Goal: Task Accomplishment & Management: Complete application form

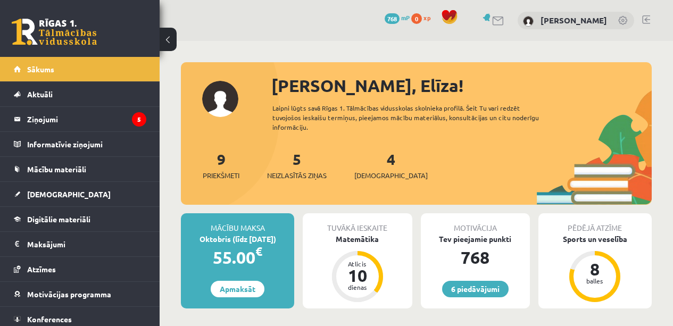
scroll to position [130, 0]
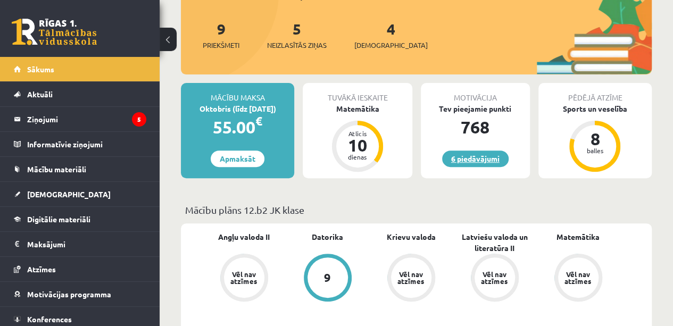
click at [485, 151] on link "6 piedāvājumi" at bounding box center [475, 159] width 67 height 17
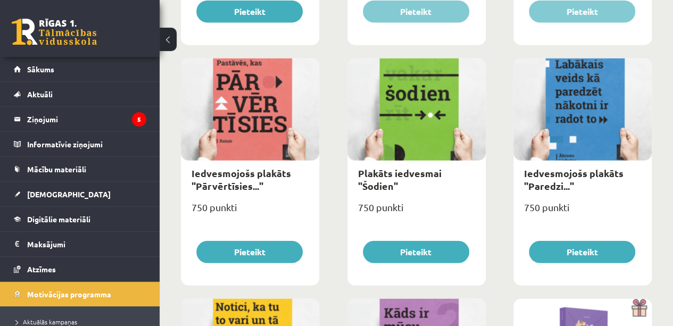
scroll to position [1325, 0]
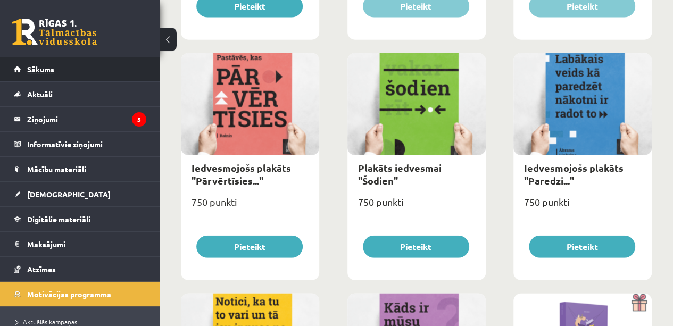
click at [51, 71] on span "Sākums" at bounding box center [40, 69] width 27 height 10
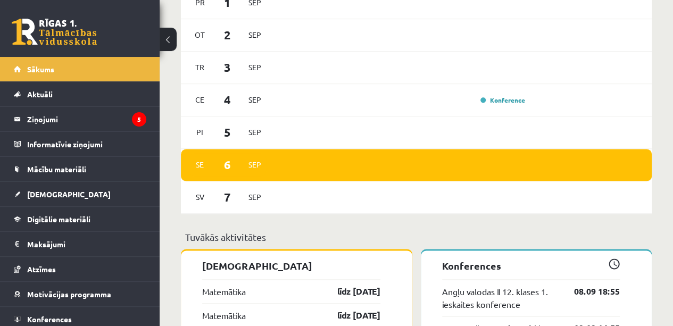
scroll to position [658, 0]
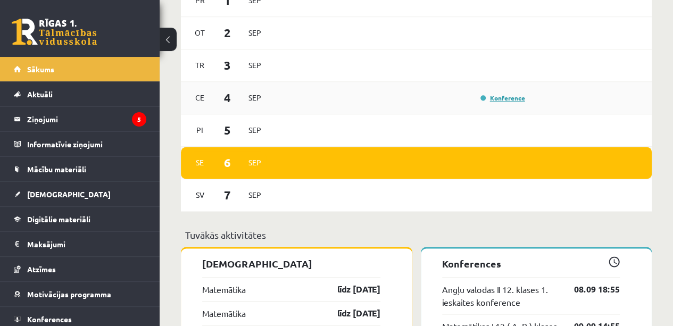
click at [520, 99] on link "Konference" at bounding box center [503, 98] width 45 height 9
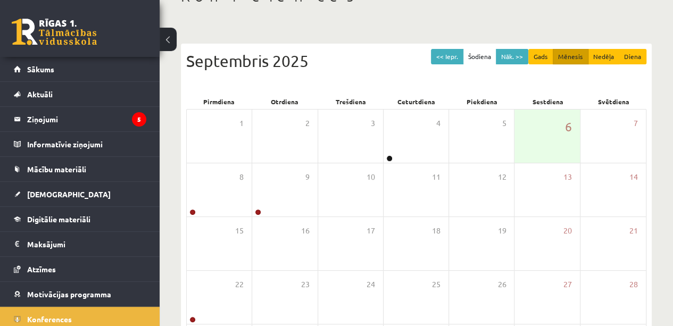
scroll to position [73, 0]
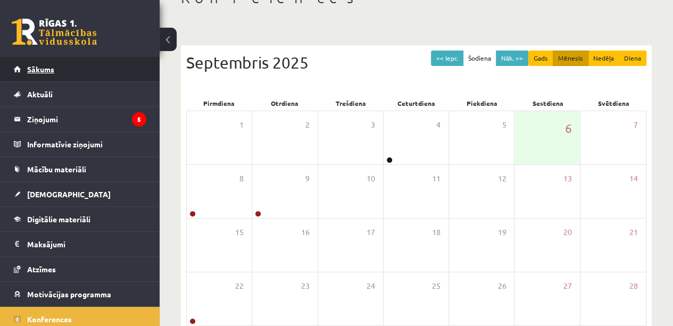
click at [42, 70] on span "Sākums" at bounding box center [40, 69] width 27 height 10
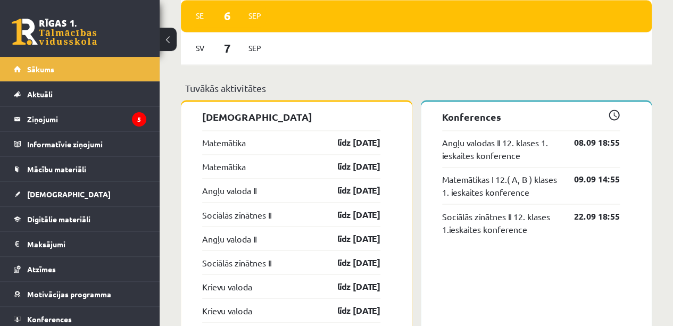
scroll to position [805, 0]
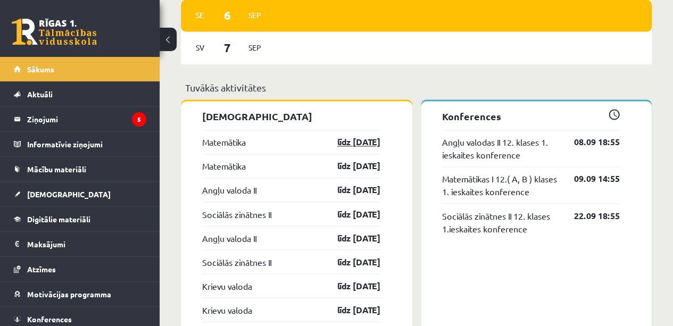
click at [366, 137] on link "līdz 15.09.25" at bounding box center [350, 142] width 62 height 13
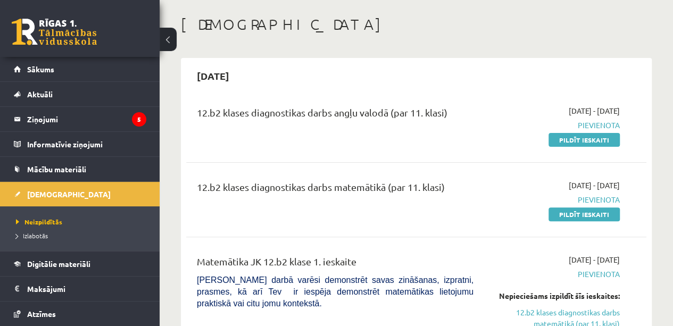
scroll to position [51, 0]
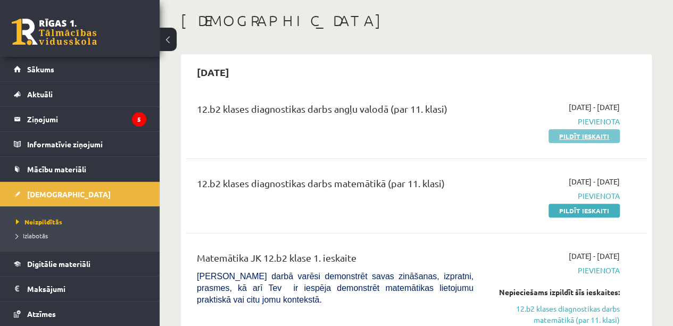
click at [595, 137] on link "Pildīt ieskaiti" at bounding box center [584, 136] width 71 height 14
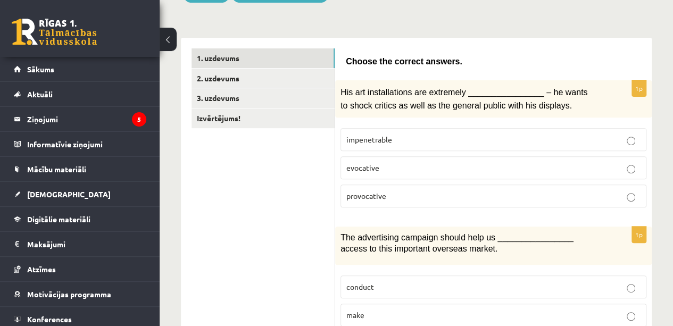
scroll to position [153, 0]
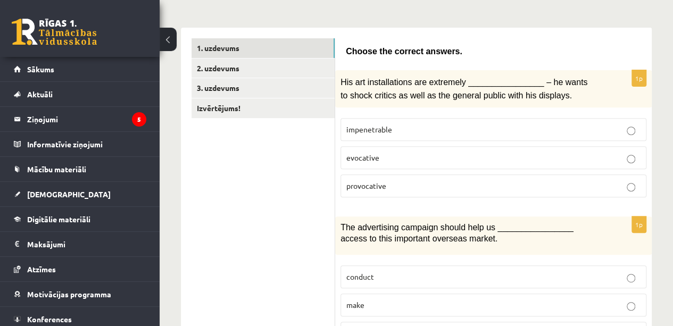
click at [525, 180] on p "provocative" at bounding box center [494, 185] width 294 height 11
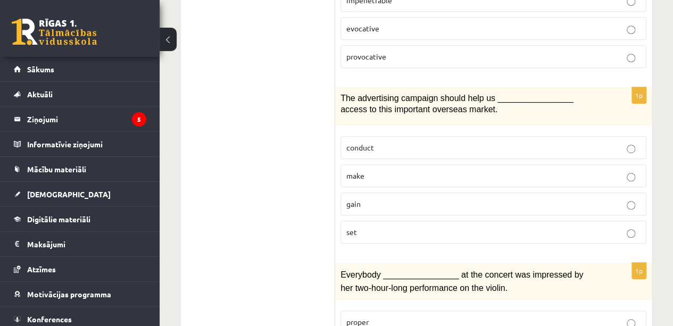
scroll to position [289, 0]
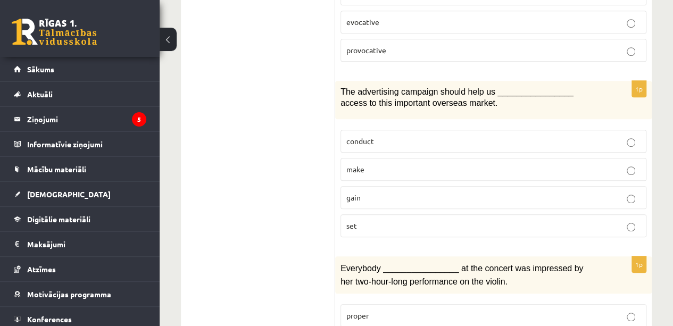
click at [518, 192] on p "gain" at bounding box center [494, 197] width 294 height 11
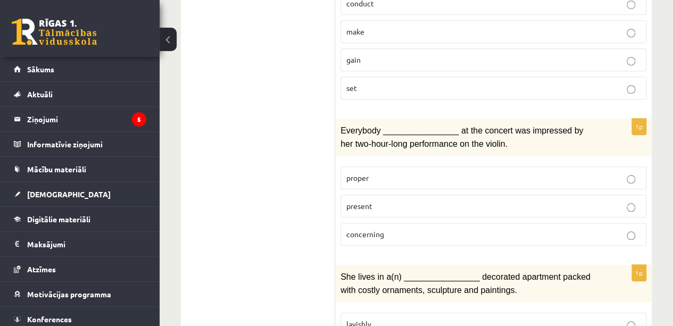
scroll to position [455, 0]
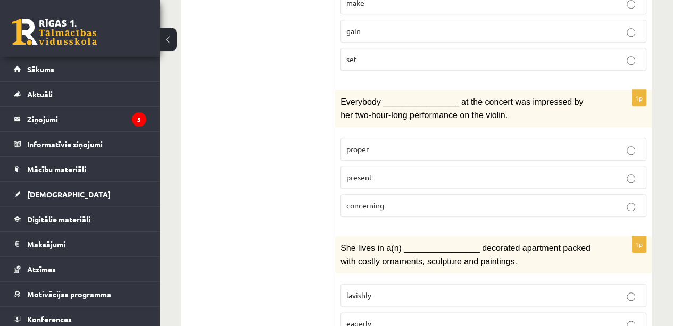
click at [538, 178] on label "present" at bounding box center [494, 177] width 306 height 23
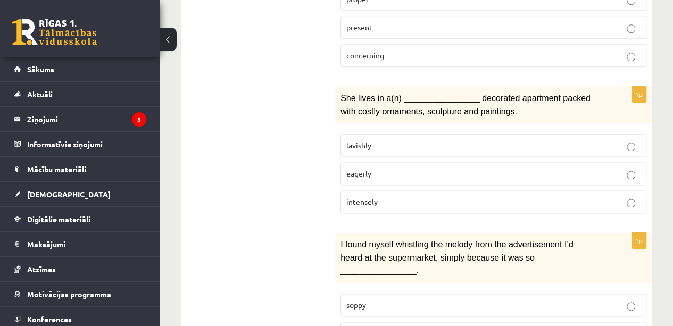
scroll to position [606, 0]
click at [554, 196] on p "intensely" at bounding box center [494, 201] width 294 height 11
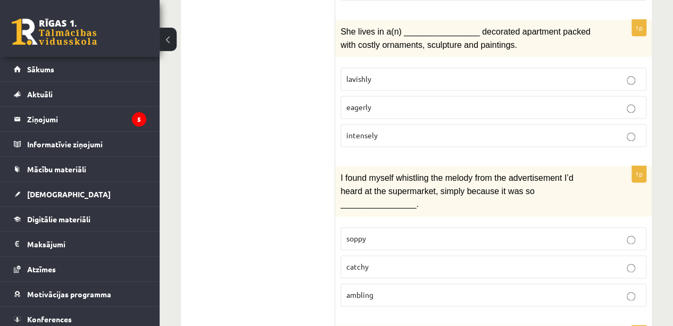
scroll to position [671, 0]
click at [561, 74] on p "lavishly" at bounding box center [494, 79] width 294 height 11
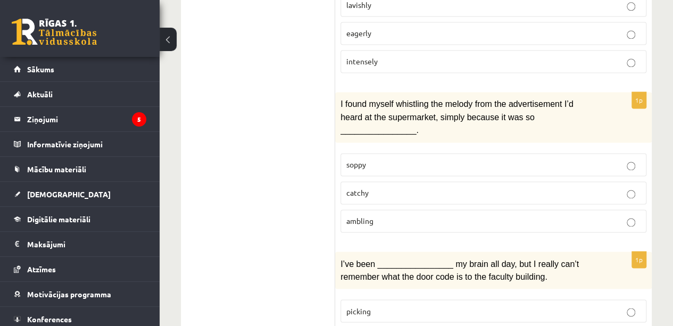
scroll to position [759, 0]
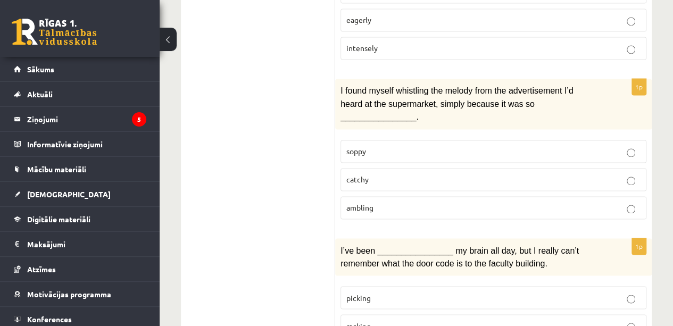
click at [540, 174] on p "catchy" at bounding box center [494, 179] width 294 height 11
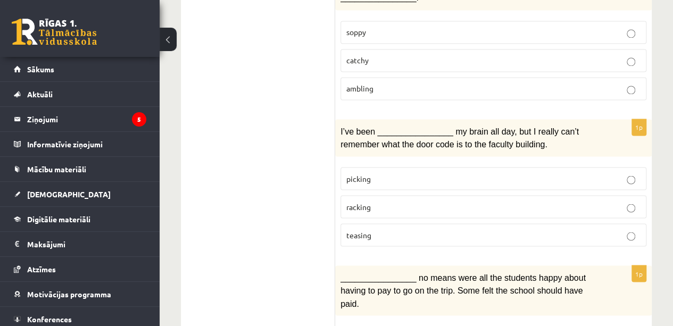
scroll to position [879, 0]
click at [582, 172] on p "picking" at bounding box center [494, 177] width 294 height 11
click at [617, 200] on p "racking" at bounding box center [494, 205] width 294 height 11
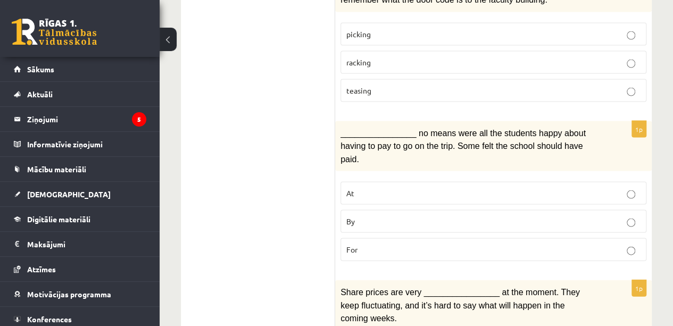
scroll to position [1029, 0]
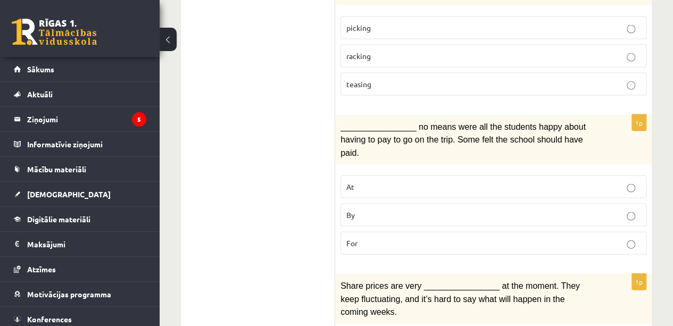
click at [566, 204] on label "By" at bounding box center [494, 215] width 306 height 23
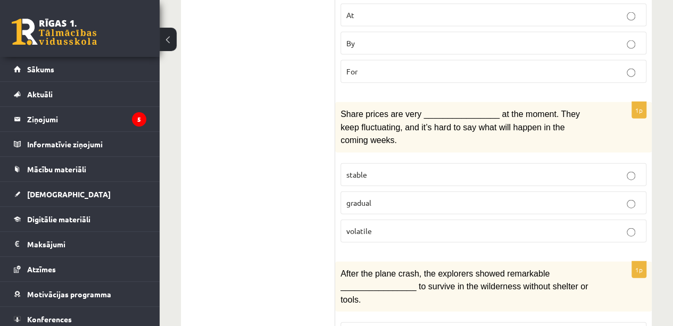
scroll to position [1205, 0]
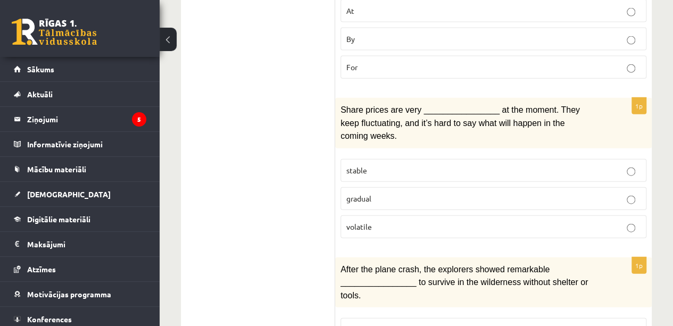
click at [577, 221] on p "volatile" at bounding box center [494, 226] width 294 height 11
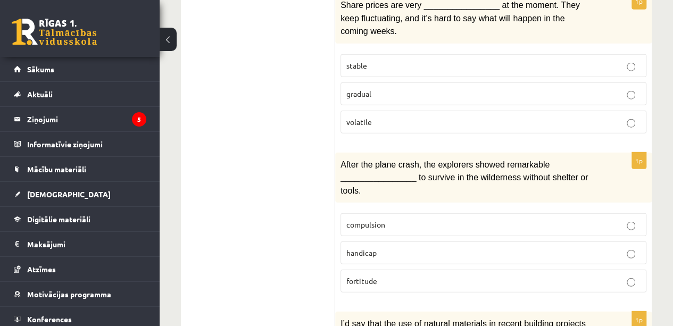
scroll to position [1312, 0]
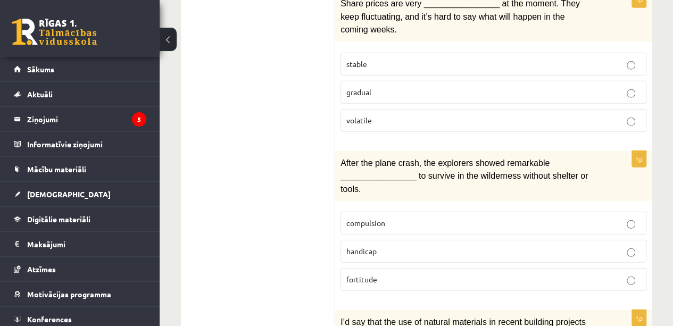
click at [564, 218] on p "compulsion" at bounding box center [494, 223] width 294 height 11
click at [597, 268] on label "fortitude" at bounding box center [494, 279] width 306 height 23
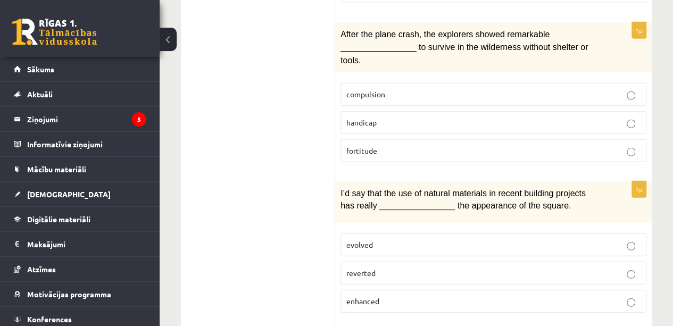
scroll to position [1453, 0]
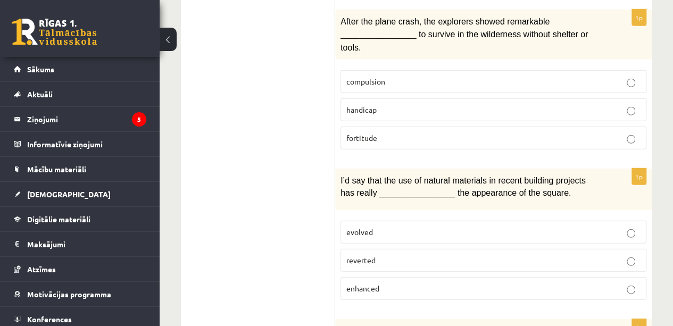
click at [396, 277] on label "enhanced" at bounding box center [494, 288] width 306 height 23
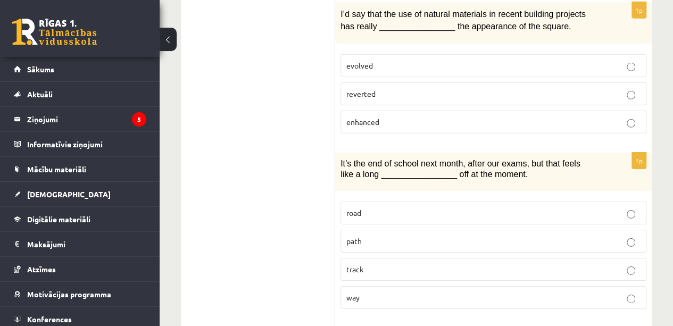
scroll to position [1620, 0]
click at [568, 286] on label "way" at bounding box center [494, 297] width 306 height 23
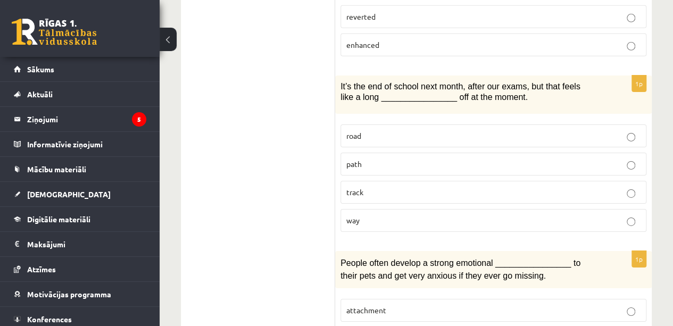
scroll to position [1710, 0]
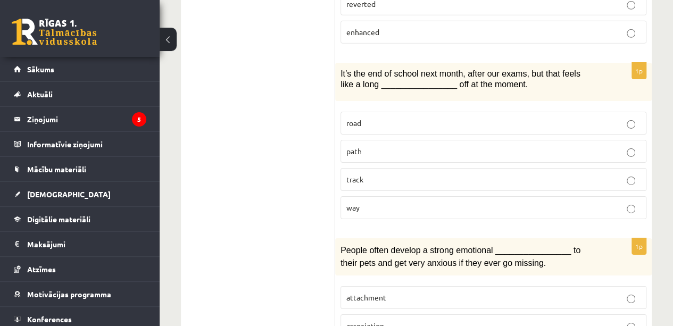
click at [581, 292] on p "attachment" at bounding box center [494, 297] width 294 height 11
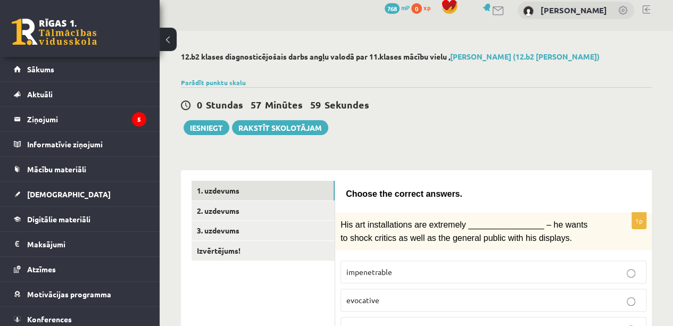
scroll to position [0, 0]
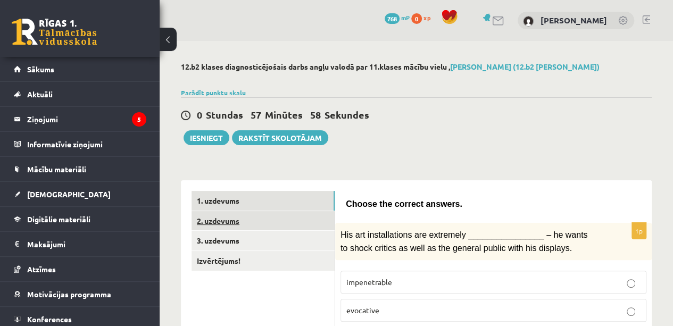
click at [289, 223] on link "2. uzdevums" at bounding box center [263, 221] width 143 height 20
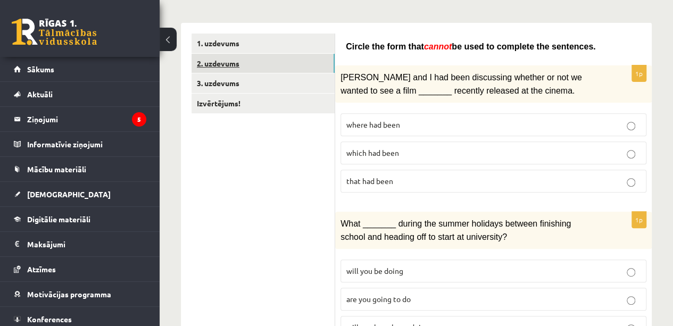
scroll to position [159, 0]
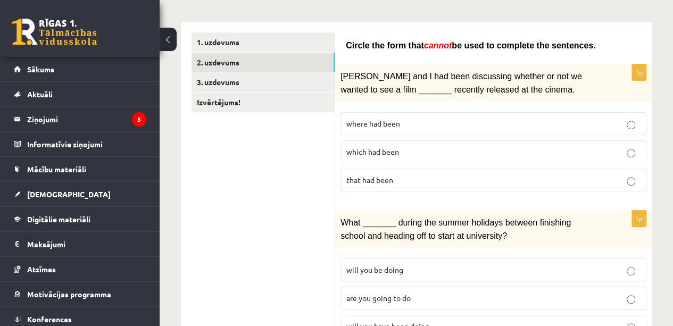
click at [559, 122] on p "where had been" at bounding box center [494, 123] width 294 height 11
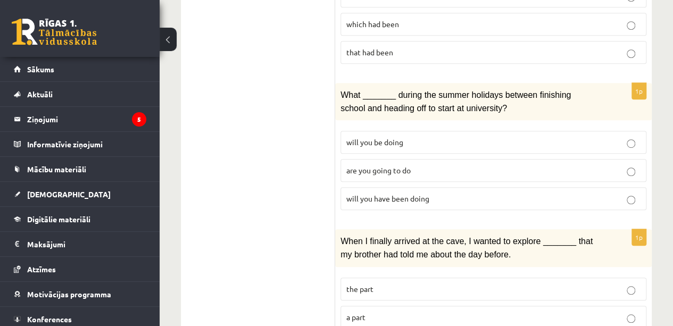
scroll to position [294, 0]
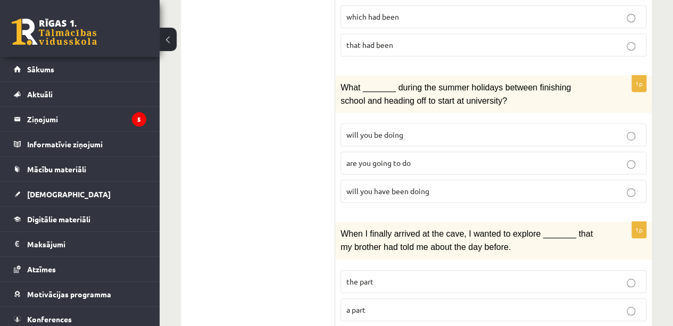
click at [548, 196] on label "will you have been doing" at bounding box center [494, 191] width 306 height 23
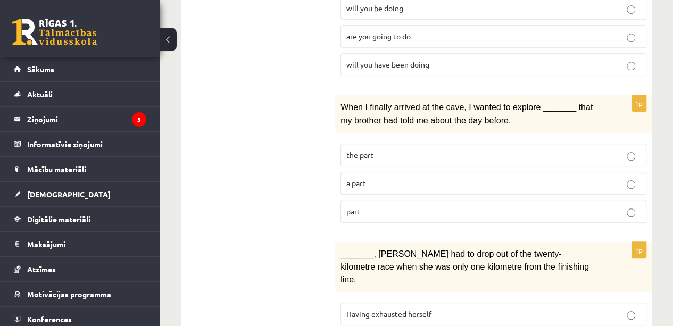
scroll to position [432, 0]
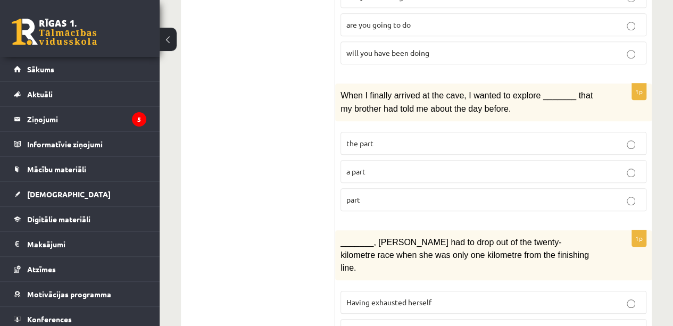
click at [572, 199] on label "part" at bounding box center [494, 199] width 306 height 23
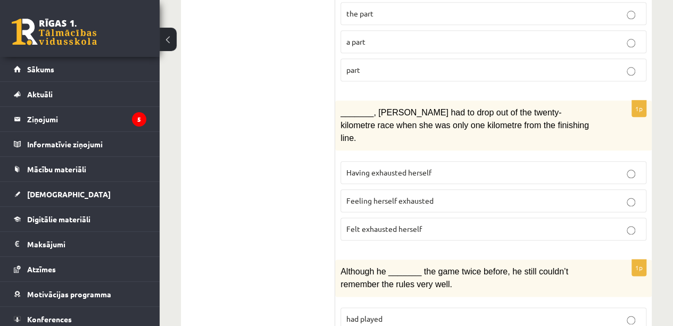
scroll to position [563, 0]
click at [522, 217] on label "Felt exhausted herself" at bounding box center [494, 228] width 306 height 23
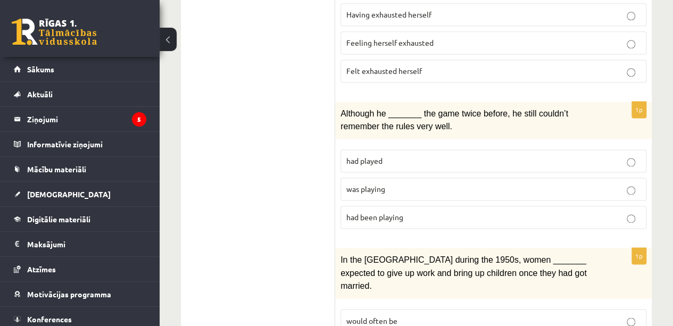
scroll to position [724, 0]
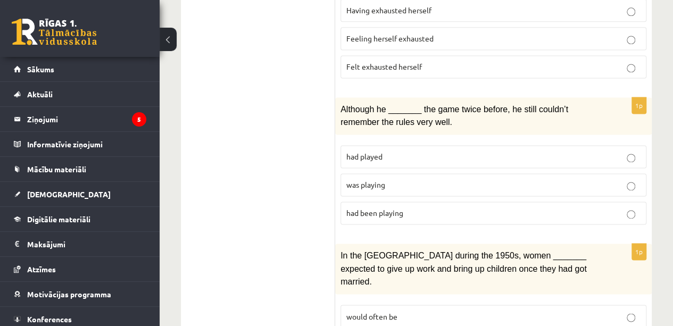
click at [483, 179] on p "was playing" at bounding box center [494, 184] width 294 height 11
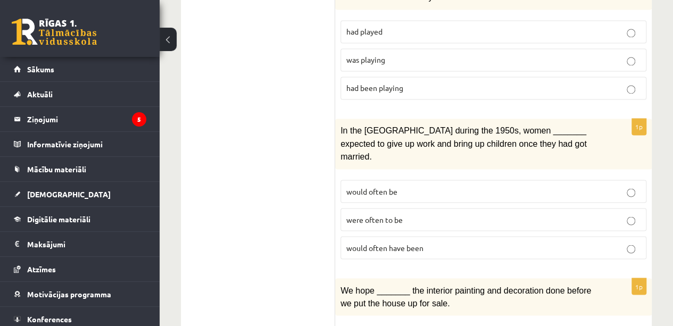
scroll to position [850, 0]
click at [510, 213] on p "were often to be" at bounding box center [494, 218] width 294 height 11
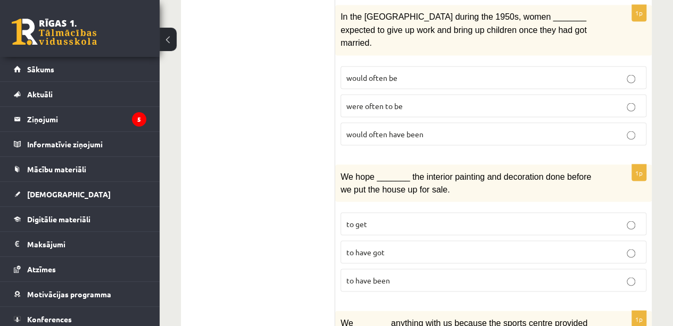
scroll to position [970, 0]
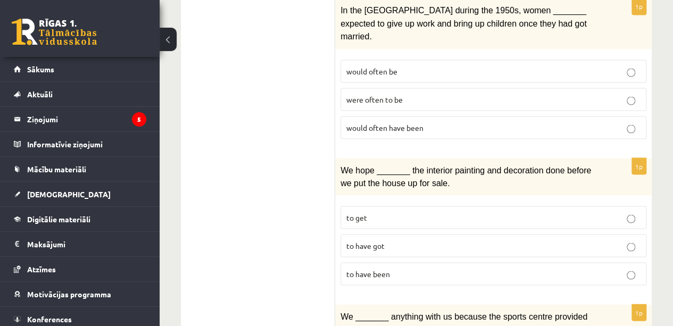
click at [521, 262] on label "to have been" at bounding box center [494, 273] width 306 height 23
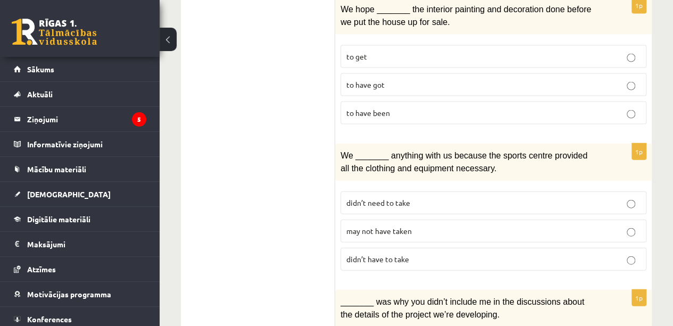
scroll to position [1134, 0]
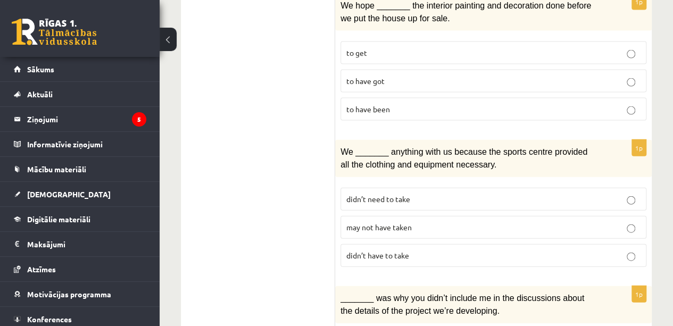
click at [506, 222] on p "may not have taken" at bounding box center [494, 227] width 294 height 11
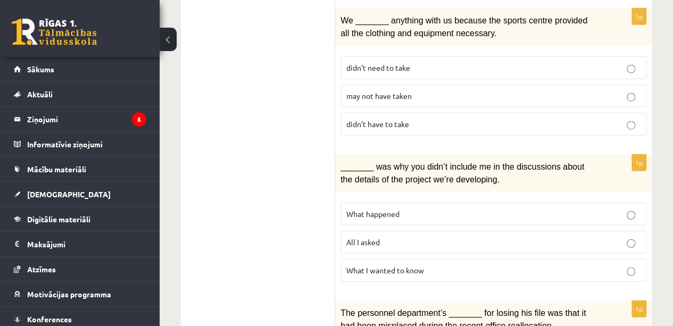
scroll to position [1268, 0]
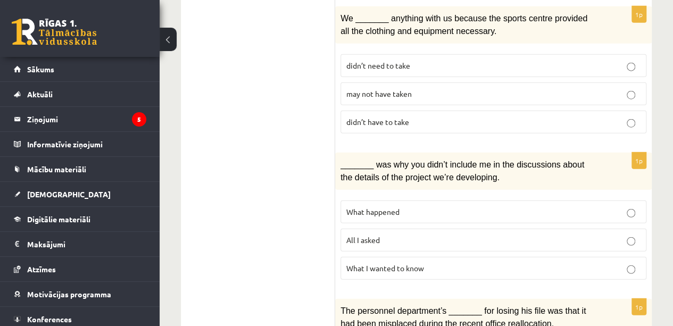
click at [501, 207] on p "What happened" at bounding box center [494, 212] width 294 height 11
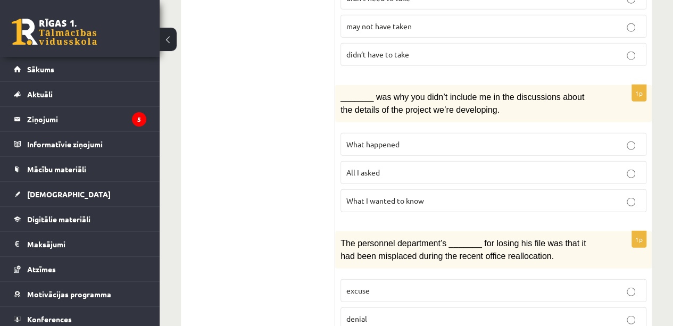
scroll to position [1356, 0]
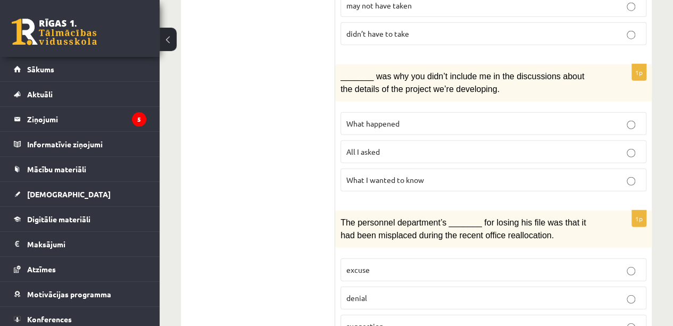
click at [537, 287] on label "denial" at bounding box center [494, 298] width 306 height 23
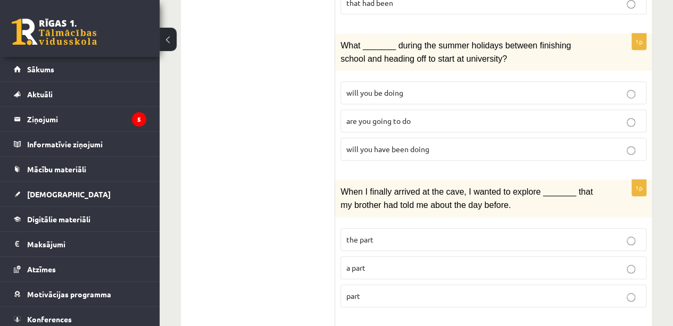
scroll to position [0, 0]
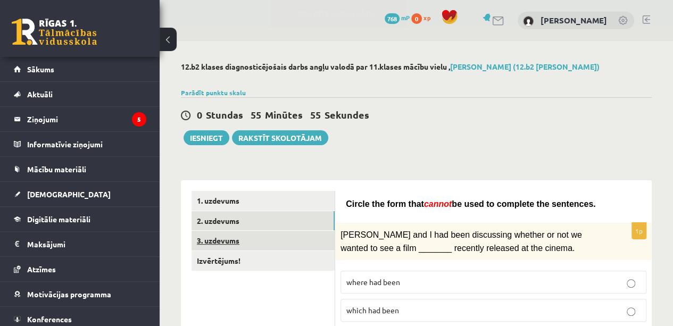
click at [244, 241] on link "3. uzdevums" at bounding box center [263, 241] width 143 height 20
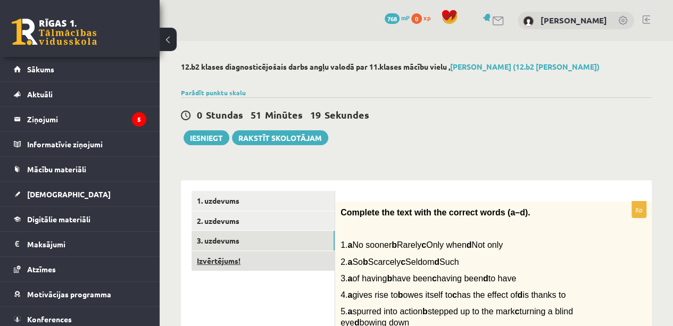
click at [256, 263] on link "Izvērtējums!" at bounding box center [263, 261] width 143 height 20
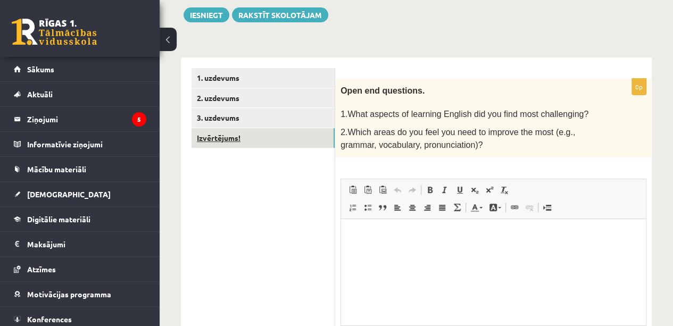
scroll to position [122, 0]
click at [404, 247] on html at bounding box center [493, 235] width 305 height 32
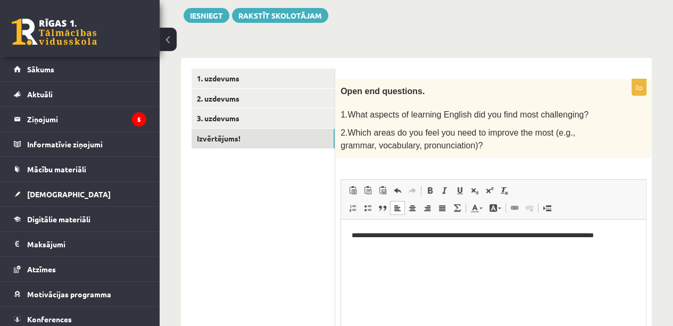
click at [495, 234] on p "**********" at bounding box center [494, 235] width 284 height 11
click at [402, 252] on html "**********" at bounding box center [493, 241] width 305 height 44
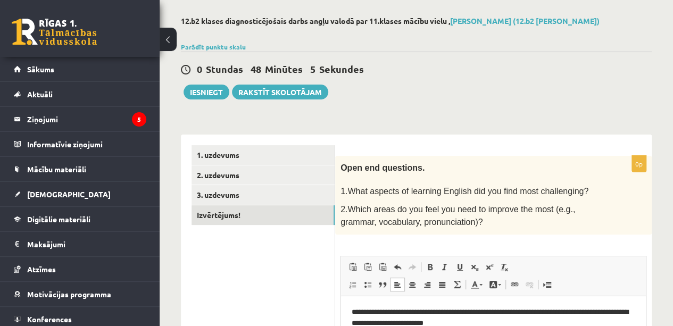
scroll to position [44, 0]
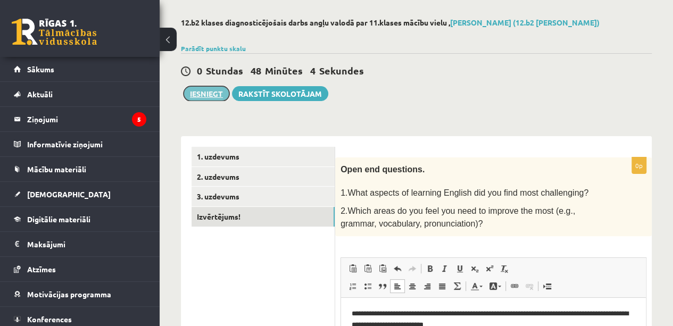
click at [212, 92] on button "Iesniegt" at bounding box center [207, 93] width 46 height 15
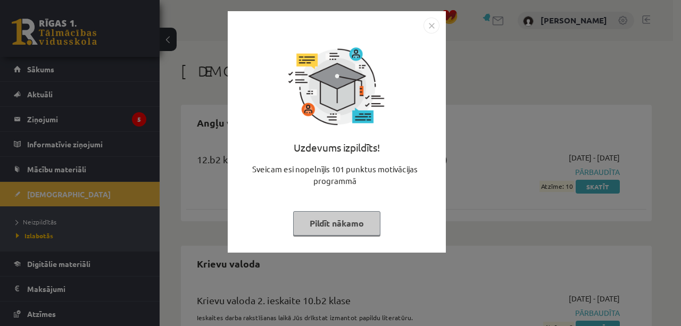
click at [340, 224] on button "Pildīt nākamo" at bounding box center [336, 223] width 87 height 24
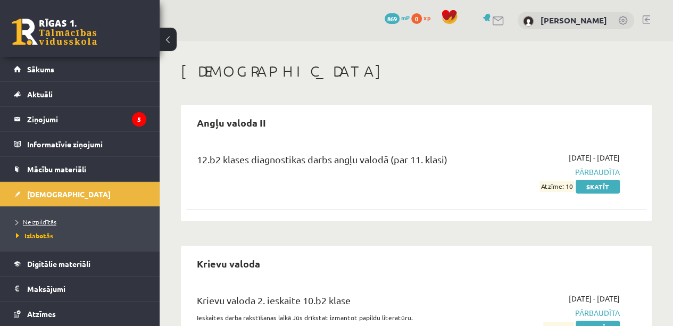
click at [45, 217] on link "Neizpildītās" at bounding box center [82, 222] width 133 height 10
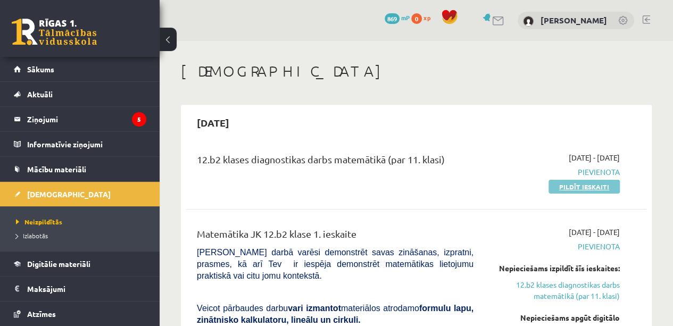
click at [585, 186] on link "Pildīt ieskaiti" at bounding box center [584, 187] width 71 height 14
click at [582, 192] on link "Pildīt ieskaiti" at bounding box center [584, 187] width 71 height 14
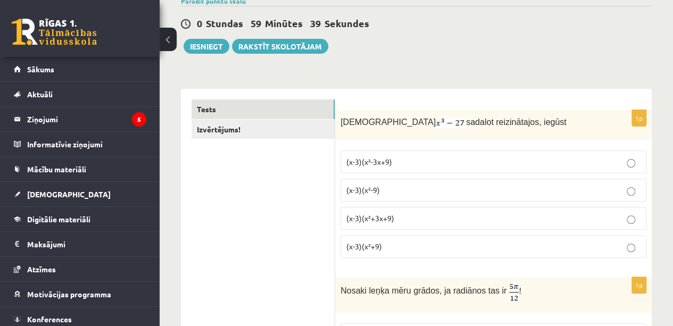
scroll to position [106, 0]
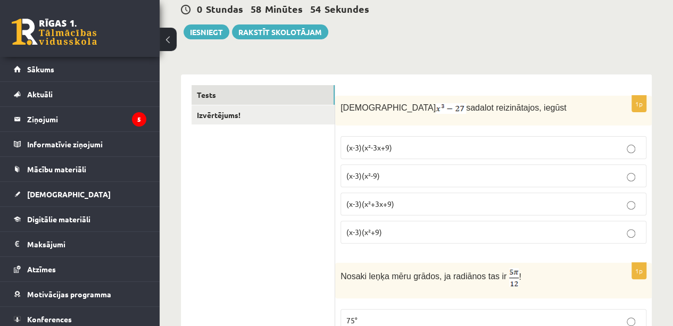
click at [613, 147] on p "(x-3)(x²-3x+9)" at bounding box center [494, 147] width 294 height 11
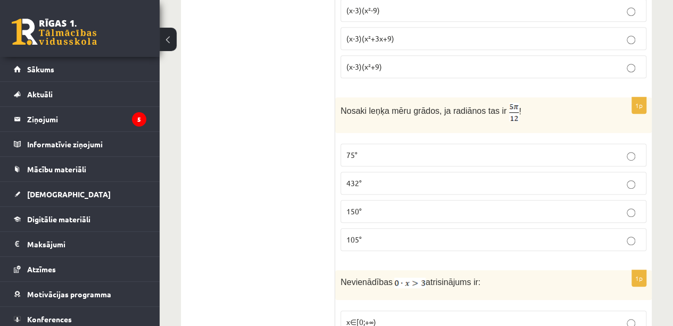
scroll to position [280, 0]
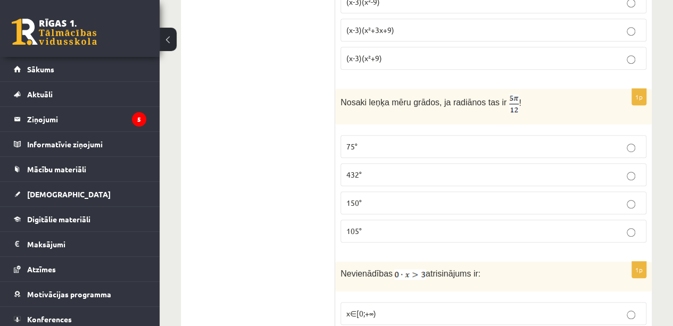
click at [413, 234] on label "105°" at bounding box center [494, 231] width 306 height 23
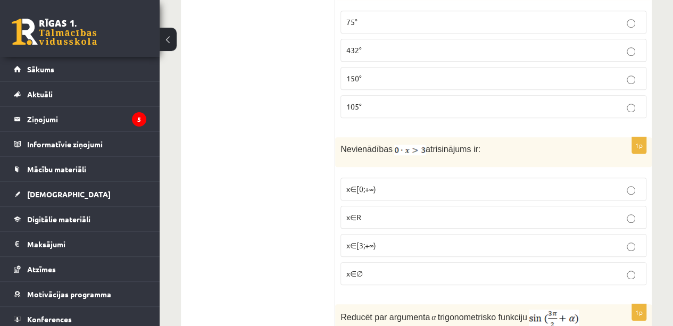
scroll to position [408, 0]
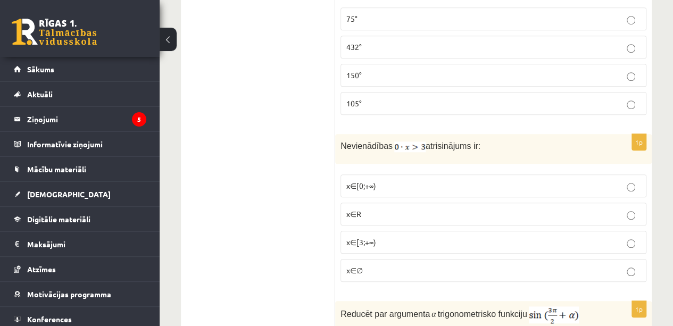
click at [512, 271] on label "x∈∅" at bounding box center [494, 270] width 306 height 23
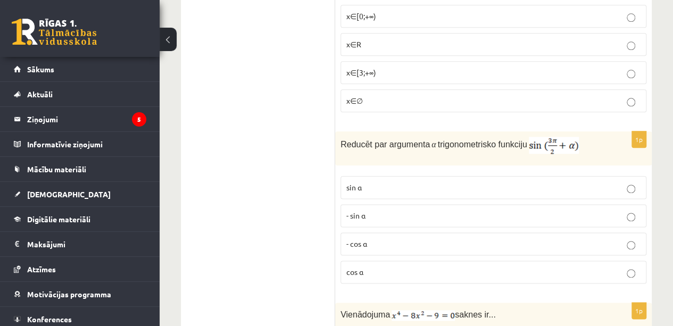
scroll to position [587, 0]
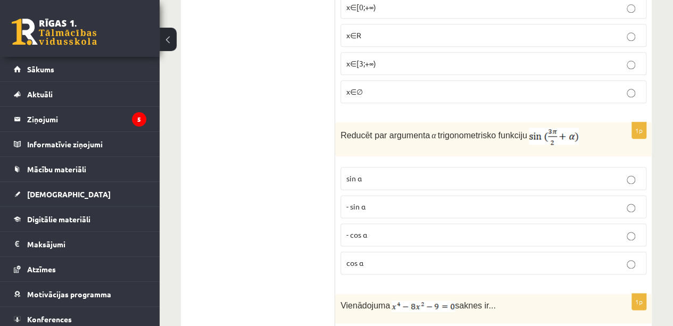
click at [411, 230] on p "- cos ⁡α" at bounding box center [494, 234] width 294 height 11
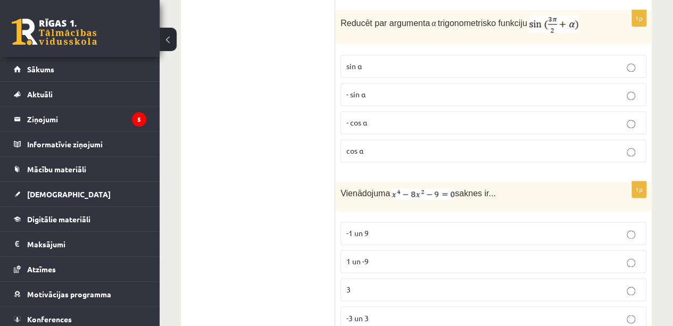
scroll to position [722, 0]
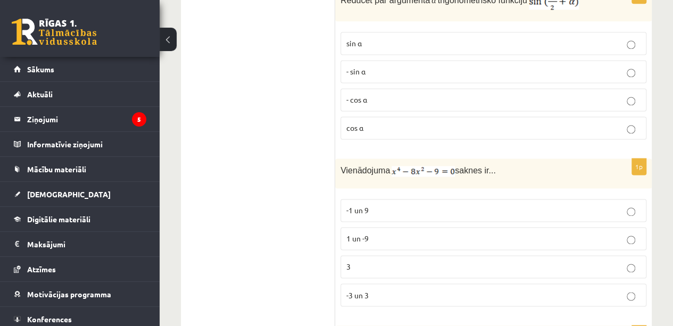
click at [443, 290] on p "-3 un 3" at bounding box center [494, 295] width 294 height 11
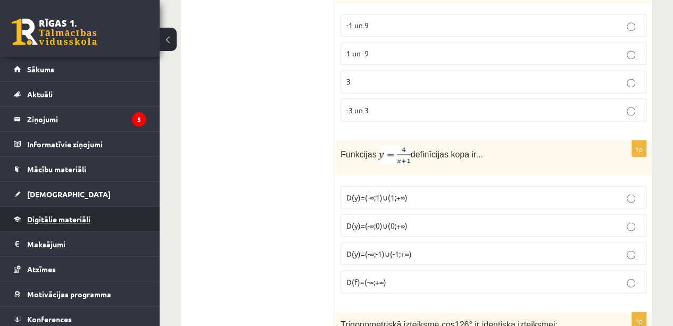
scroll to position [909, 0]
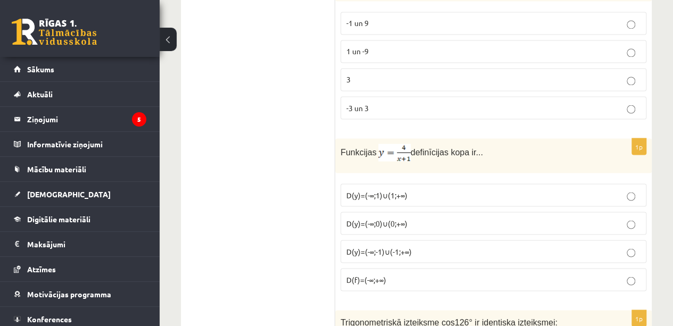
click at [548, 246] on p "D(y)=(-∞;-1)∪(-1;+∞)" at bounding box center [494, 251] width 294 height 11
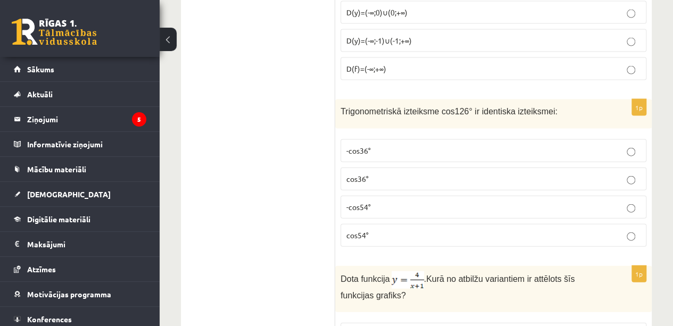
scroll to position [1124, 0]
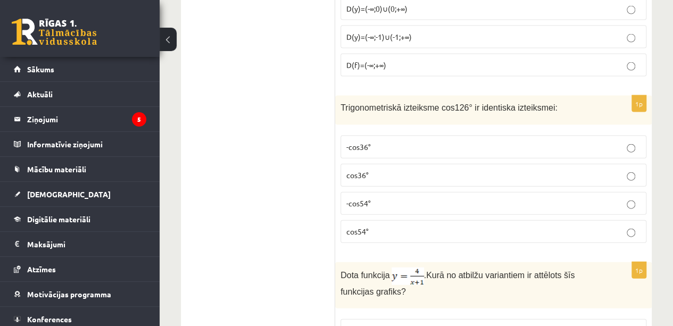
click at [415, 220] on label "cos54°" at bounding box center [494, 231] width 306 height 23
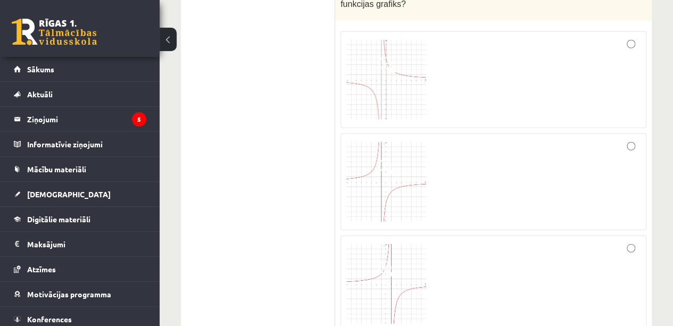
scroll to position [1423, 0]
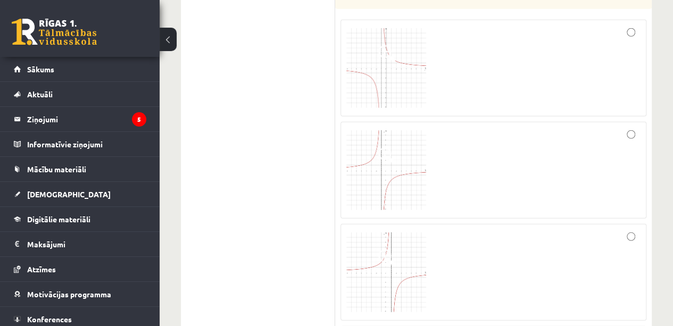
click at [620, 26] on div at bounding box center [494, 68] width 294 height 85
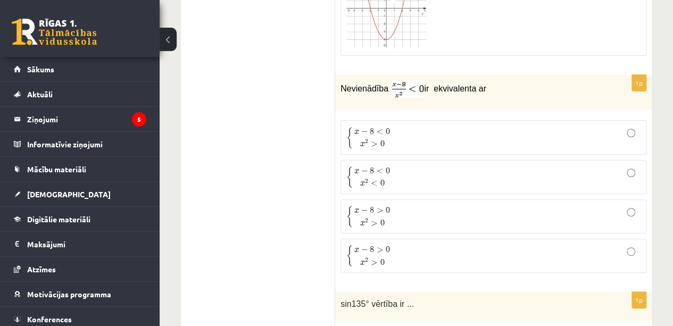
scroll to position [2151, 0]
click at [555, 125] on p "{ x − 8 < 0 x 2 > 0 { x − 8 < 0 x 2 > 0" at bounding box center [494, 136] width 294 height 22
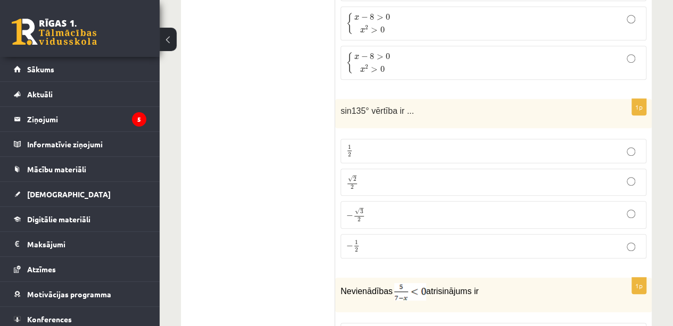
scroll to position [2349, 0]
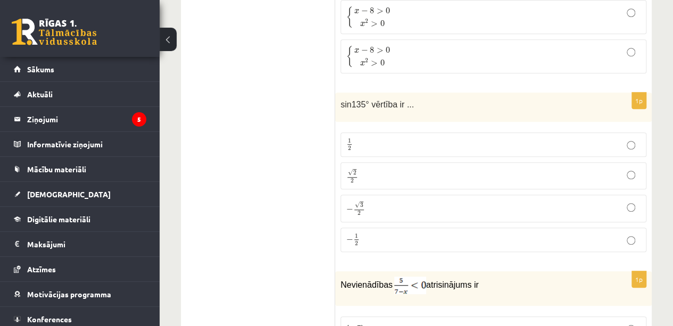
click at [434, 162] on label "√ 2 2 2 2" at bounding box center [494, 175] width 306 height 27
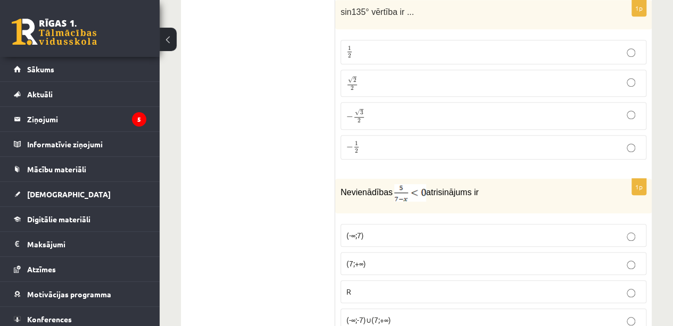
scroll to position [2460, 0]
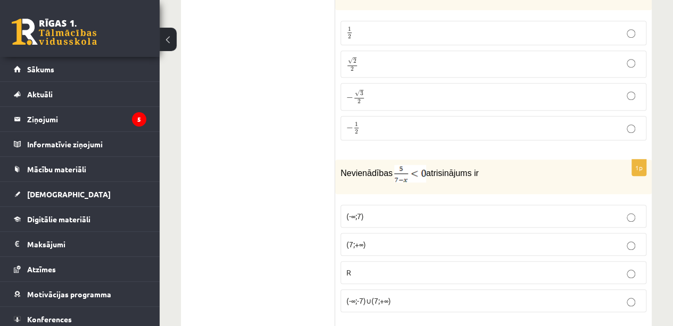
click at [432, 239] on p "(7;+∞)" at bounding box center [494, 244] width 294 height 11
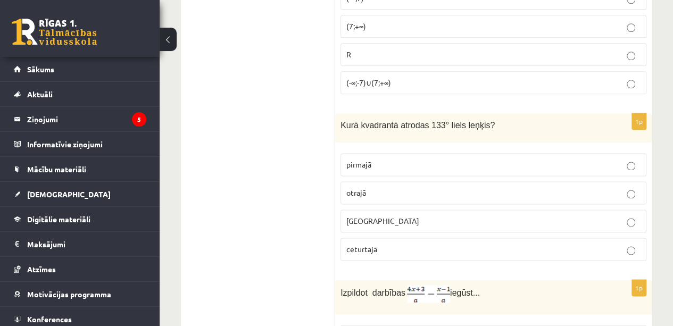
scroll to position [2682, 0]
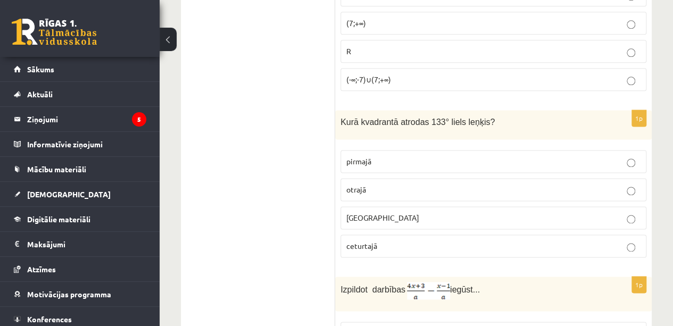
click at [432, 212] on p "trešajā" at bounding box center [494, 217] width 294 height 11
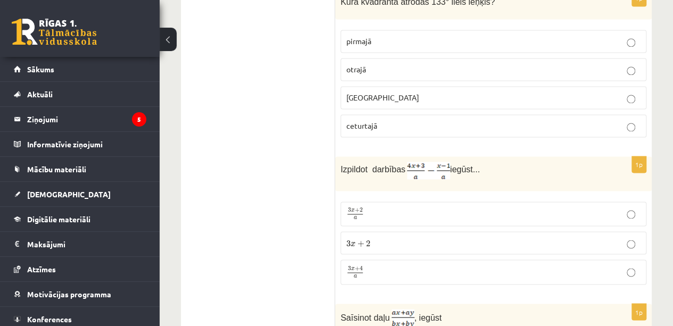
scroll to position [2814, 0]
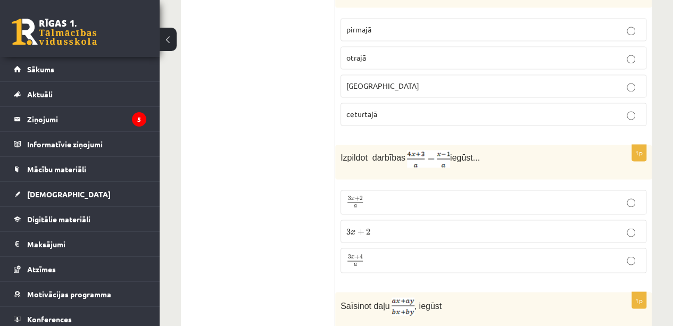
click at [411, 254] on p "3 x + 4 a 3 x + 4 a" at bounding box center [494, 260] width 294 height 13
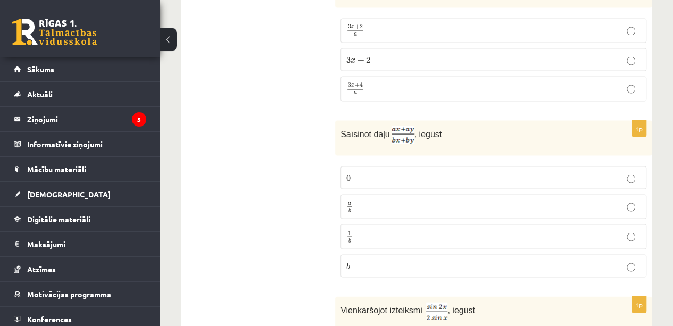
scroll to position [2987, 0]
click at [438, 193] on label "a b a b" at bounding box center [494, 205] width 306 height 25
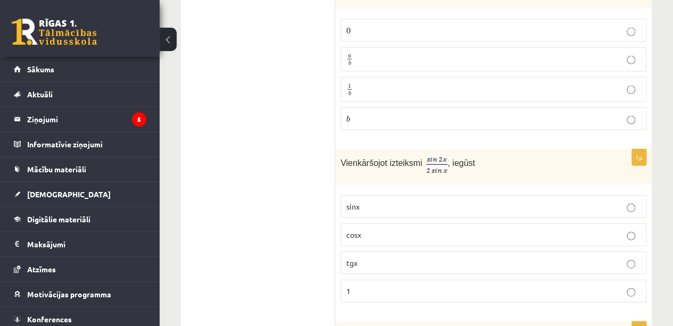
scroll to position [3134, 0]
click at [475, 228] on p "cosx" at bounding box center [494, 233] width 294 height 11
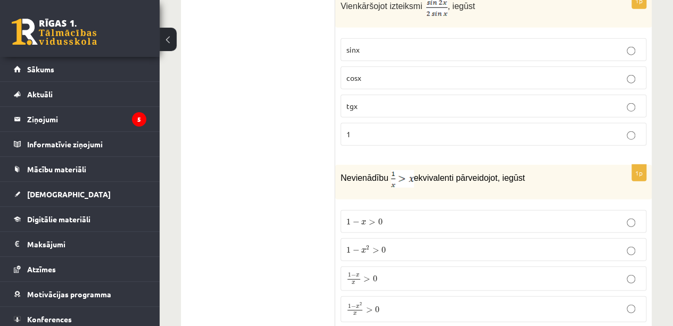
scroll to position [3292, 0]
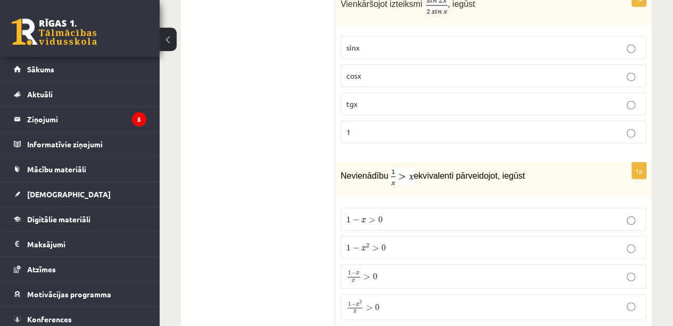
click at [511, 236] on label "1 − x 2 > 0 1 − x 2 > 0" at bounding box center [494, 247] width 306 height 23
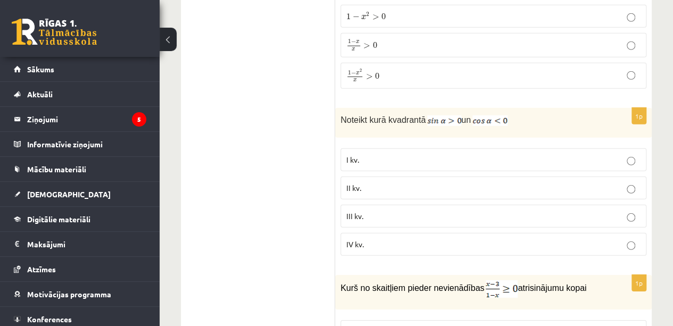
scroll to position [3524, 0]
click at [556, 182] on p "II kv." at bounding box center [494, 187] width 294 height 11
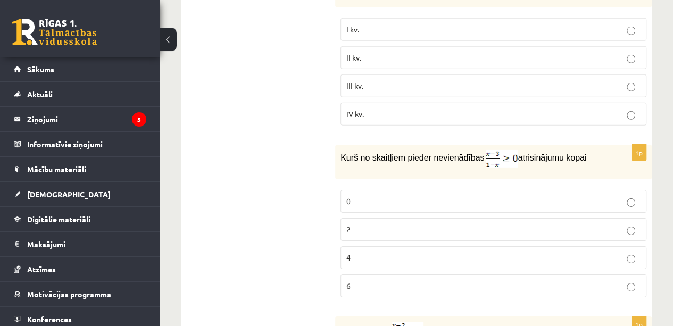
scroll to position [3655, 0]
click at [535, 223] on p "2" at bounding box center [494, 228] width 294 height 11
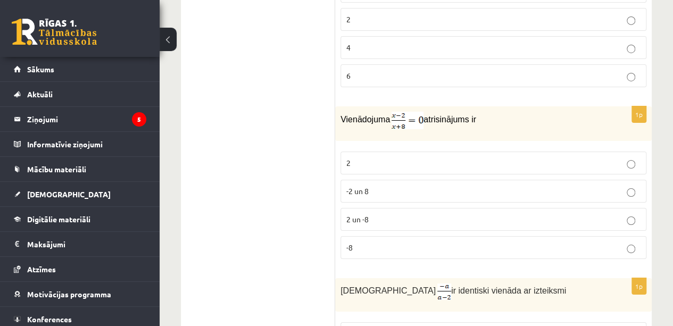
scroll to position [3865, 0]
click at [593, 157] on p "2" at bounding box center [494, 162] width 294 height 11
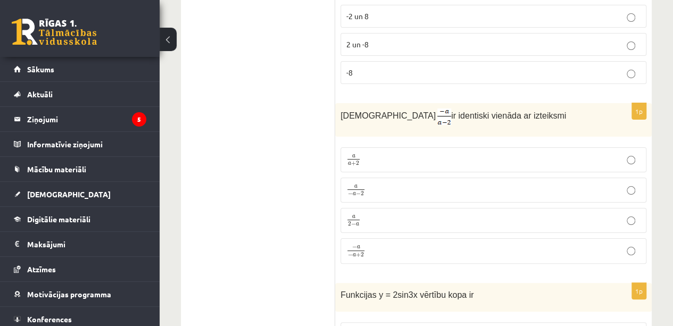
scroll to position [4040, 0]
click at [450, 153] on p "a a + 2 a a + 2" at bounding box center [494, 159] width 294 height 13
click at [481, 244] on p "− a − a + 2 − a − a + 2" at bounding box center [494, 251] width 294 height 14
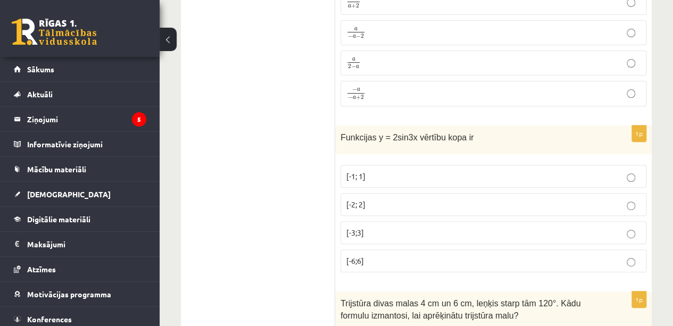
scroll to position [4207, 0]
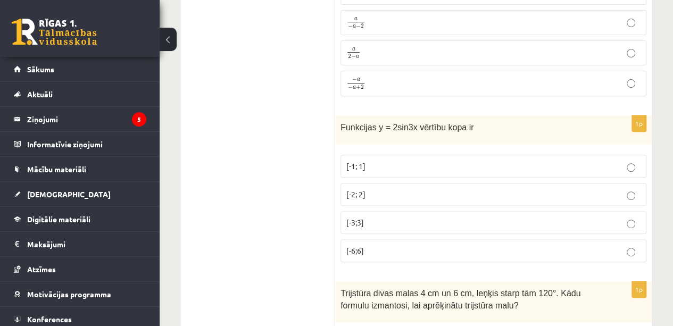
click at [500, 189] on p "[-2; 2]" at bounding box center [494, 194] width 294 height 11
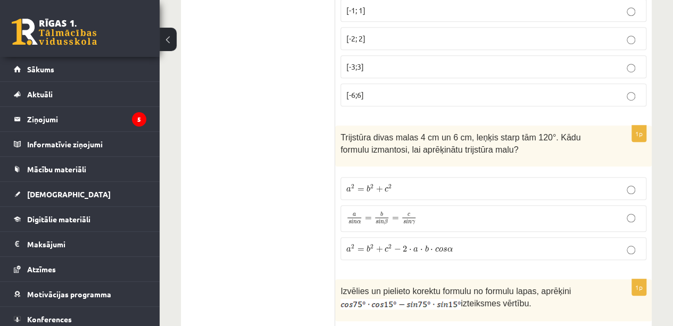
scroll to position [4368, 0]
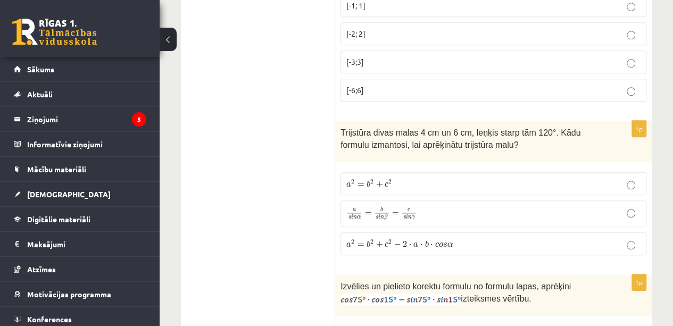
click at [542, 207] on p "a s i n α = b s i n β = c s i n γ a s i n α = b s i n β = c s i n γ" at bounding box center [494, 214] width 294 height 15
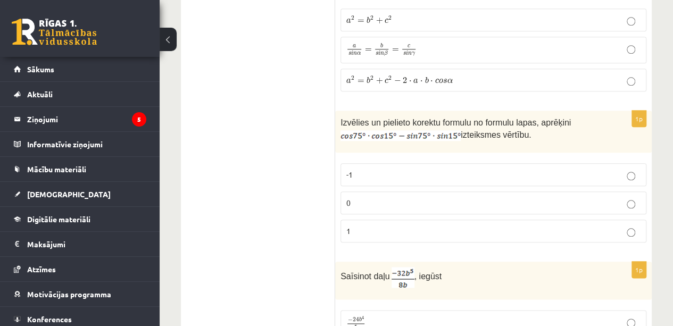
scroll to position [4543, 0]
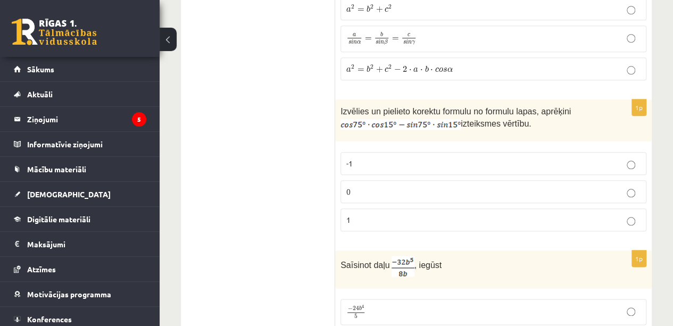
click at [530, 152] on label "-1" at bounding box center [494, 163] width 306 height 23
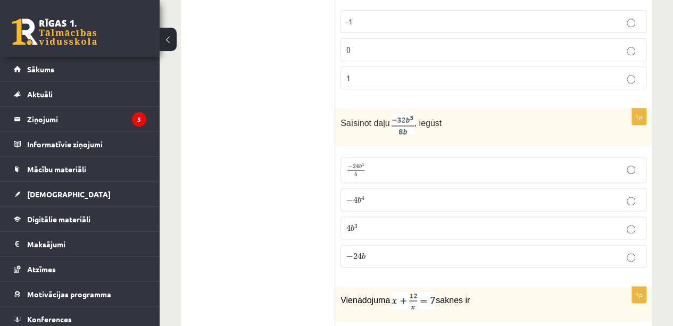
scroll to position [4692, 0]
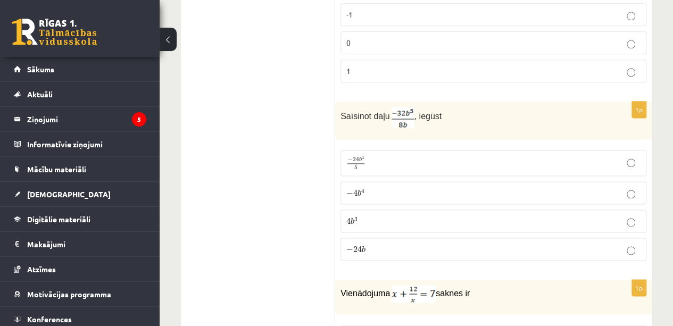
click at [520, 187] on p "− 4 b 4 − 4 b 4" at bounding box center [494, 192] width 294 height 11
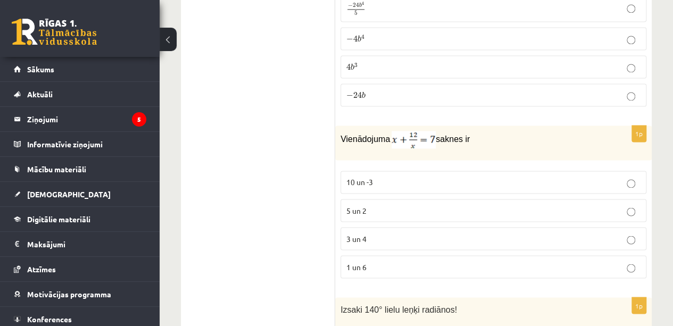
scroll to position [4868, 0]
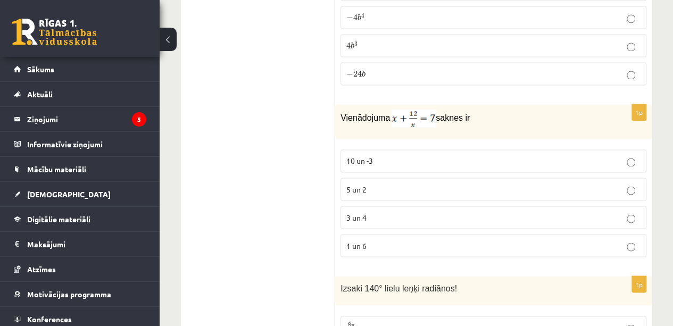
click at [531, 184] on p "5 un 2" at bounding box center [494, 189] width 294 height 11
click at [572, 206] on label "3 un 4" at bounding box center [494, 217] width 306 height 23
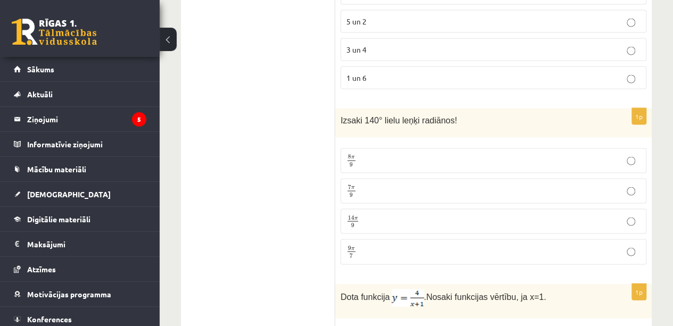
scroll to position [5041, 0]
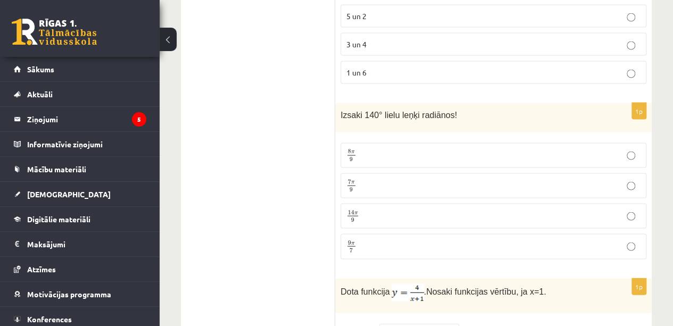
click at [528, 149] on p "8 π 9 8 π 9" at bounding box center [494, 155] width 294 height 13
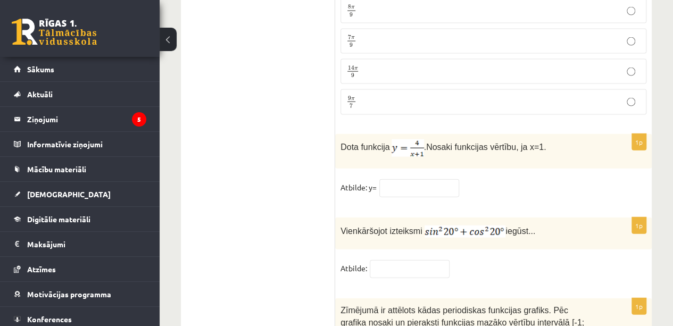
scroll to position [5195, 0]
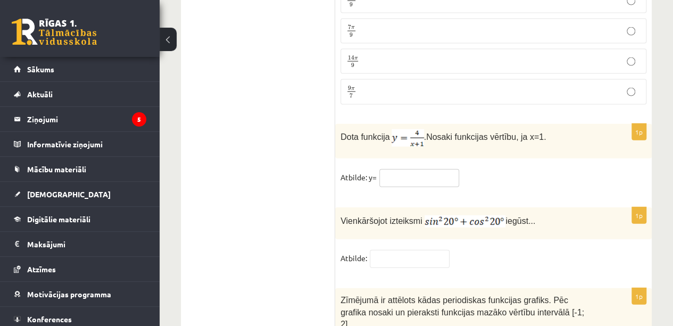
click at [433, 169] on input "text" at bounding box center [420, 178] width 80 height 18
type input "*"
type input "**"
click at [410, 250] on input "text" at bounding box center [410, 259] width 80 height 18
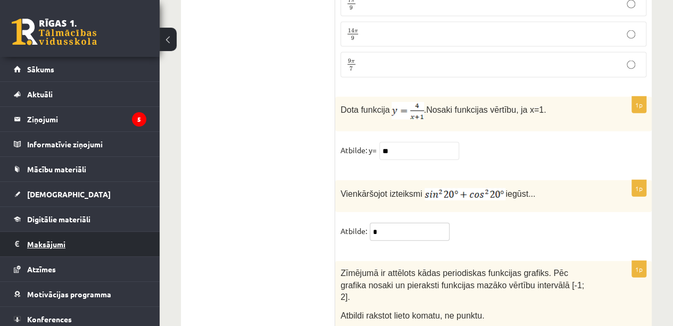
scroll to position [5282, 0]
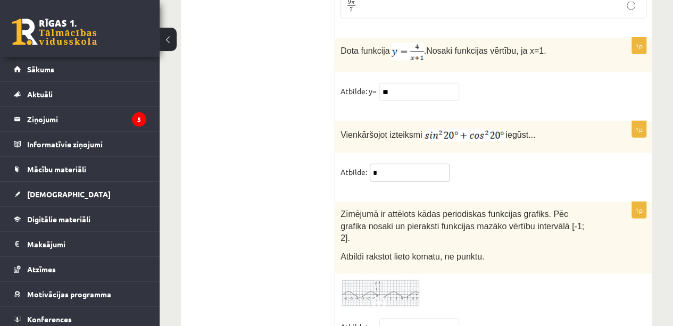
type input "*"
click at [384, 279] on img at bounding box center [381, 293] width 80 height 29
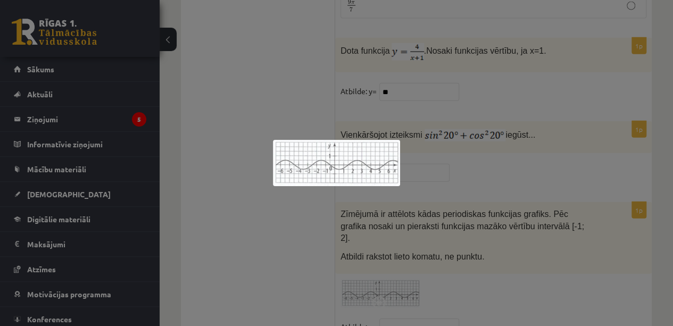
click at [301, 238] on div at bounding box center [336, 163] width 673 height 326
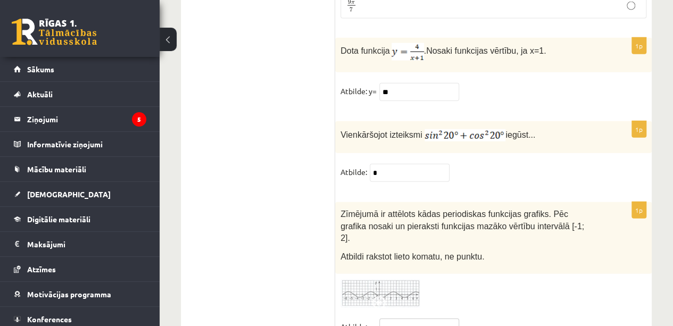
click at [397, 319] on input "text" at bounding box center [420, 328] width 80 height 18
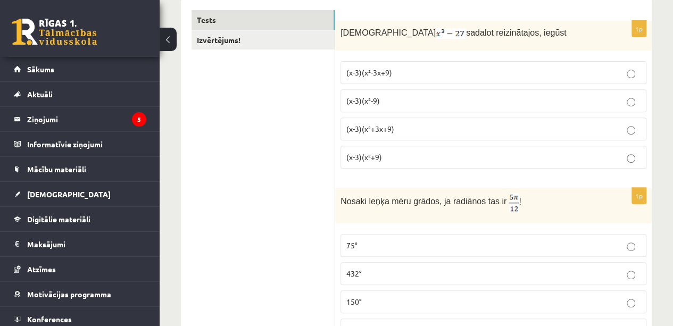
scroll to position [0, 0]
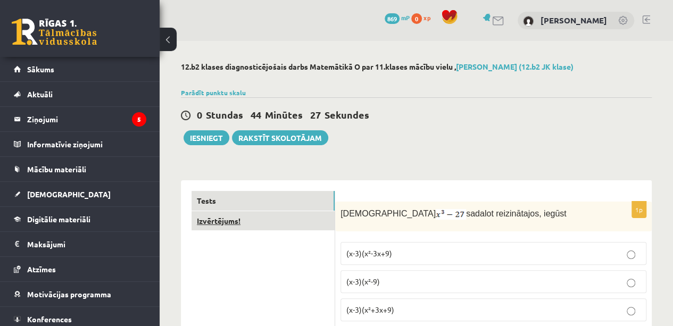
type input "*"
click at [225, 220] on link "Izvērtējums!" at bounding box center [263, 221] width 143 height 20
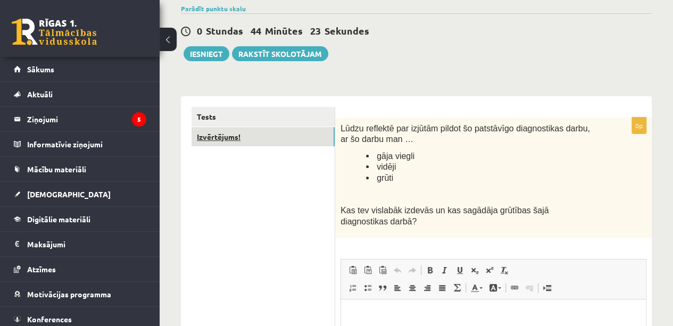
scroll to position [76, 0]
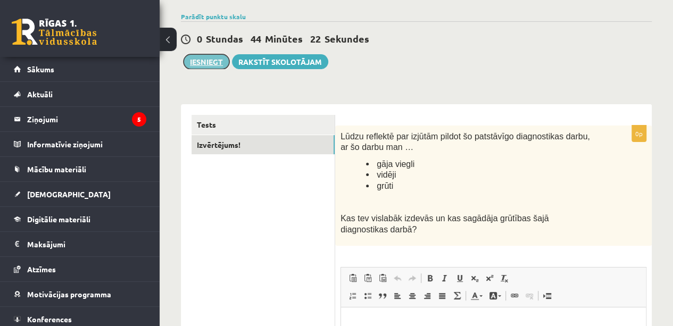
click at [206, 59] on button "Iesniegt" at bounding box center [207, 61] width 46 height 15
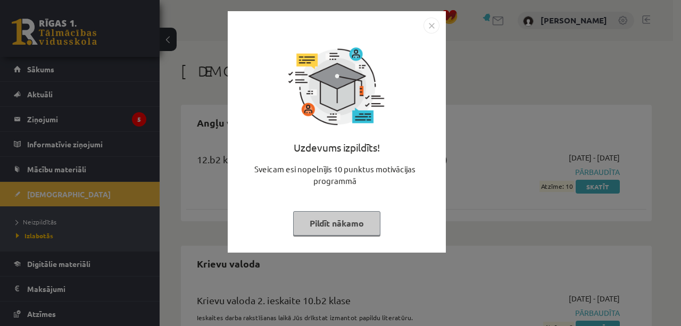
click at [428, 24] on img "Close" at bounding box center [432, 26] width 16 height 16
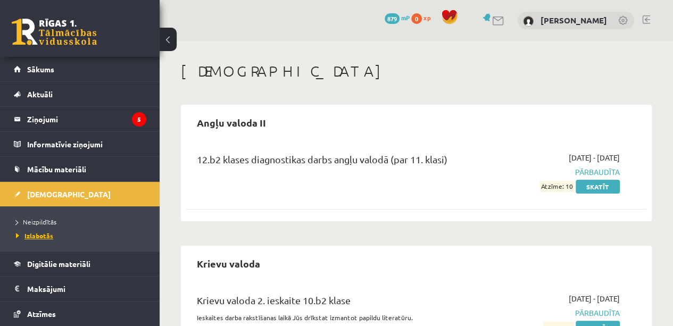
click at [48, 240] on link "Izlabotās" at bounding box center [82, 236] width 133 height 10
click at [61, 69] on link "Sākums" at bounding box center [80, 69] width 133 height 24
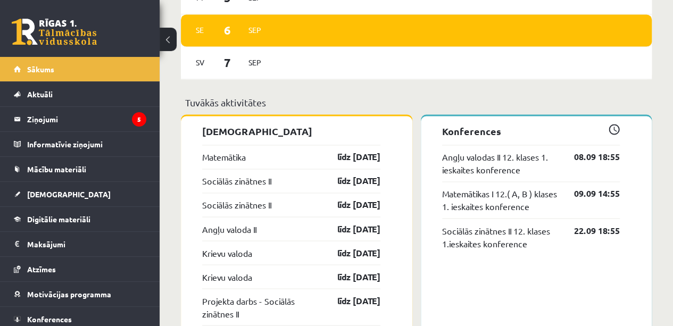
scroll to position [793, 0]
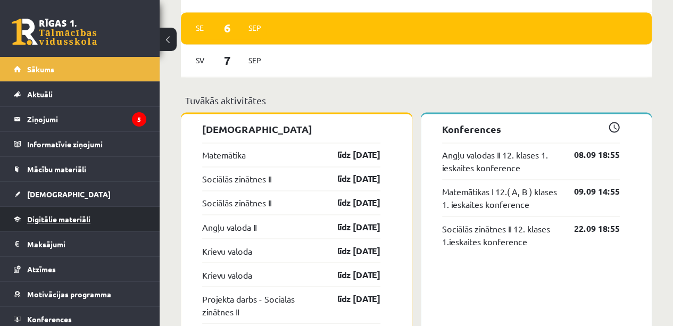
click at [57, 210] on link "Digitālie materiāli" at bounding box center [80, 219] width 133 height 24
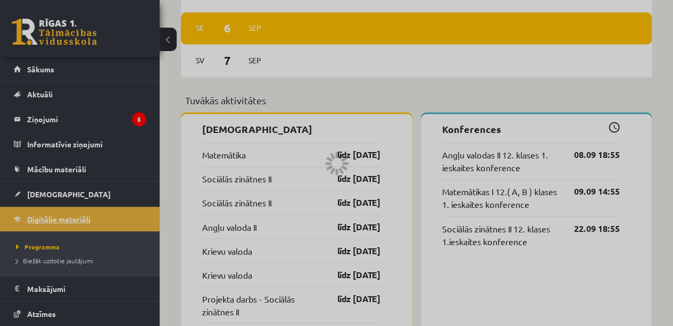
scroll to position [386, 0]
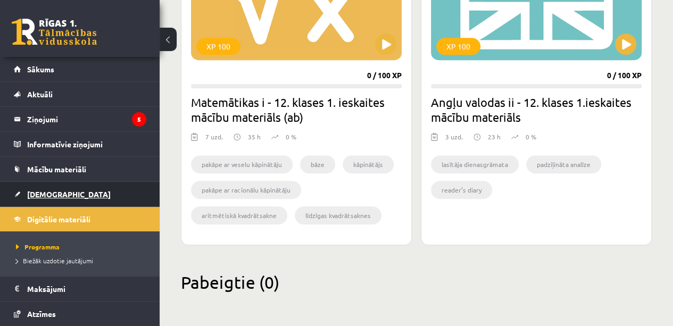
click at [59, 196] on span "[DEMOGRAPHIC_DATA]" at bounding box center [69, 195] width 84 height 10
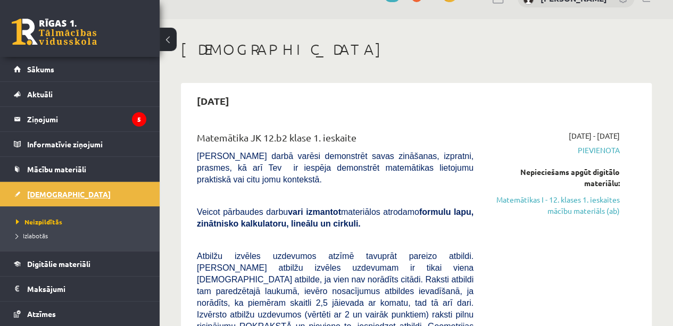
scroll to position [17, 0]
